Goal: Transaction & Acquisition: Purchase product/service

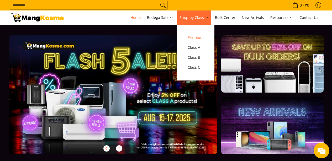
click at [198, 37] on span "Premium" at bounding box center [195, 37] width 16 height 7
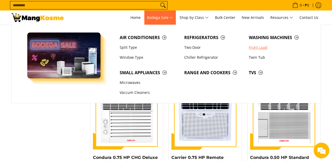
click at [263, 48] on link "Front Load" at bounding box center [278, 47] width 64 height 10
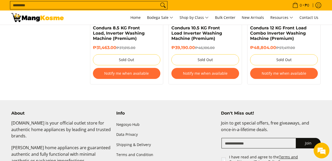
scroll to position [656, 0]
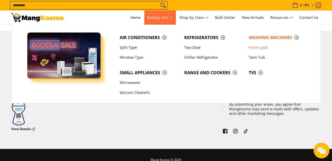
click at [172, 18] on span "Bodega Sale" at bounding box center [160, 17] width 26 height 7
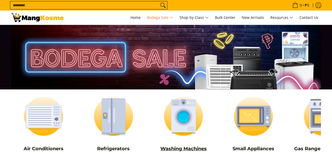
click at [195, 111] on img at bounding box center [183, 116] width 65 height 48
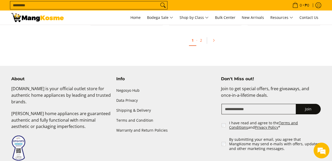
scroll to position [1106, 0]
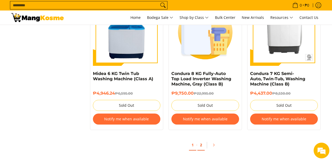
click at [201, 148] on link "2" at bounding box center [200, 145] width 7 height 11
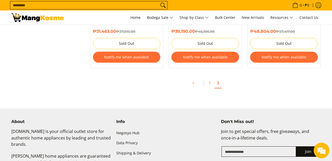
scroll to position [603, 0]
